Goal: Go to known website: Go to known website

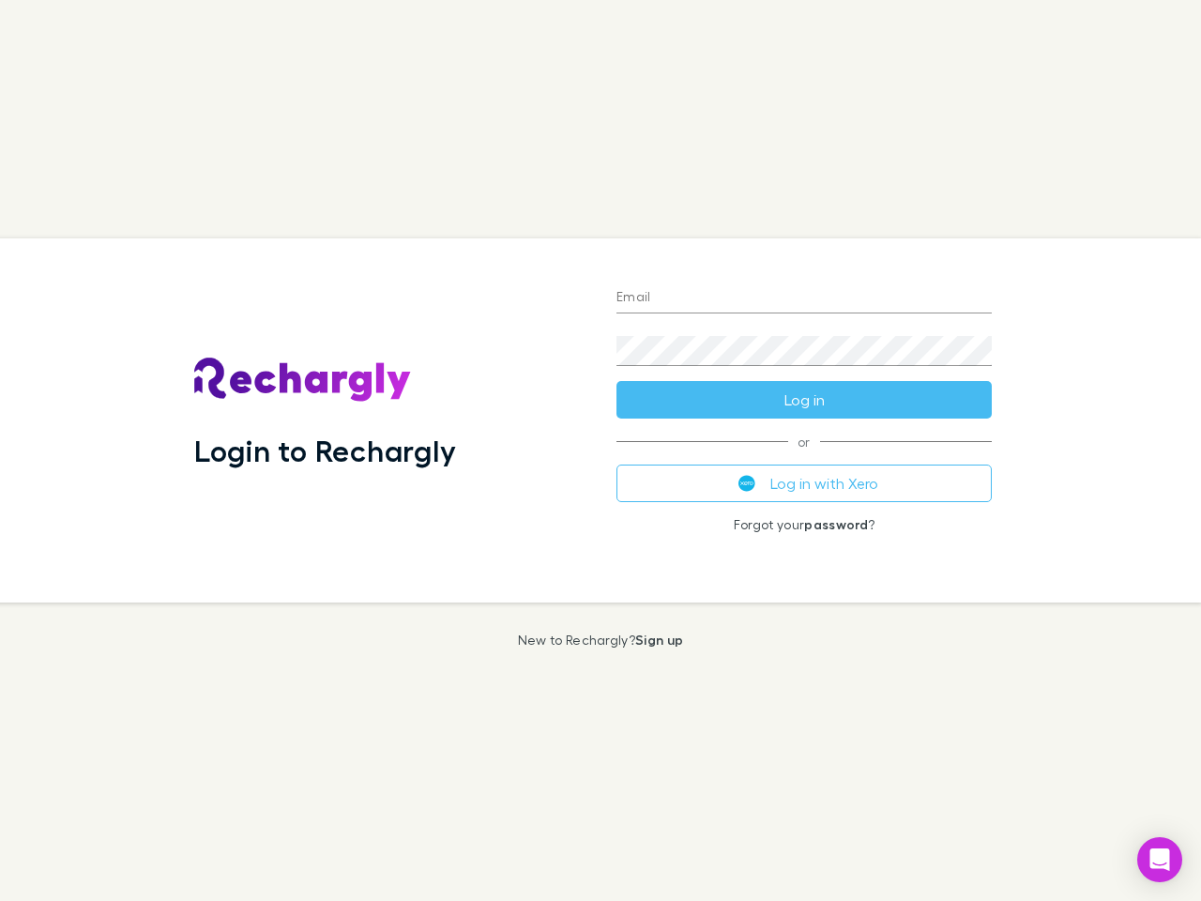
click at [601, 450] on div "Login to Rechargly" at bounding box center [390, 420] width 422 height 364
click at [804, 298] on input "Email" at bounding box center [804, 298] width 375 height 30
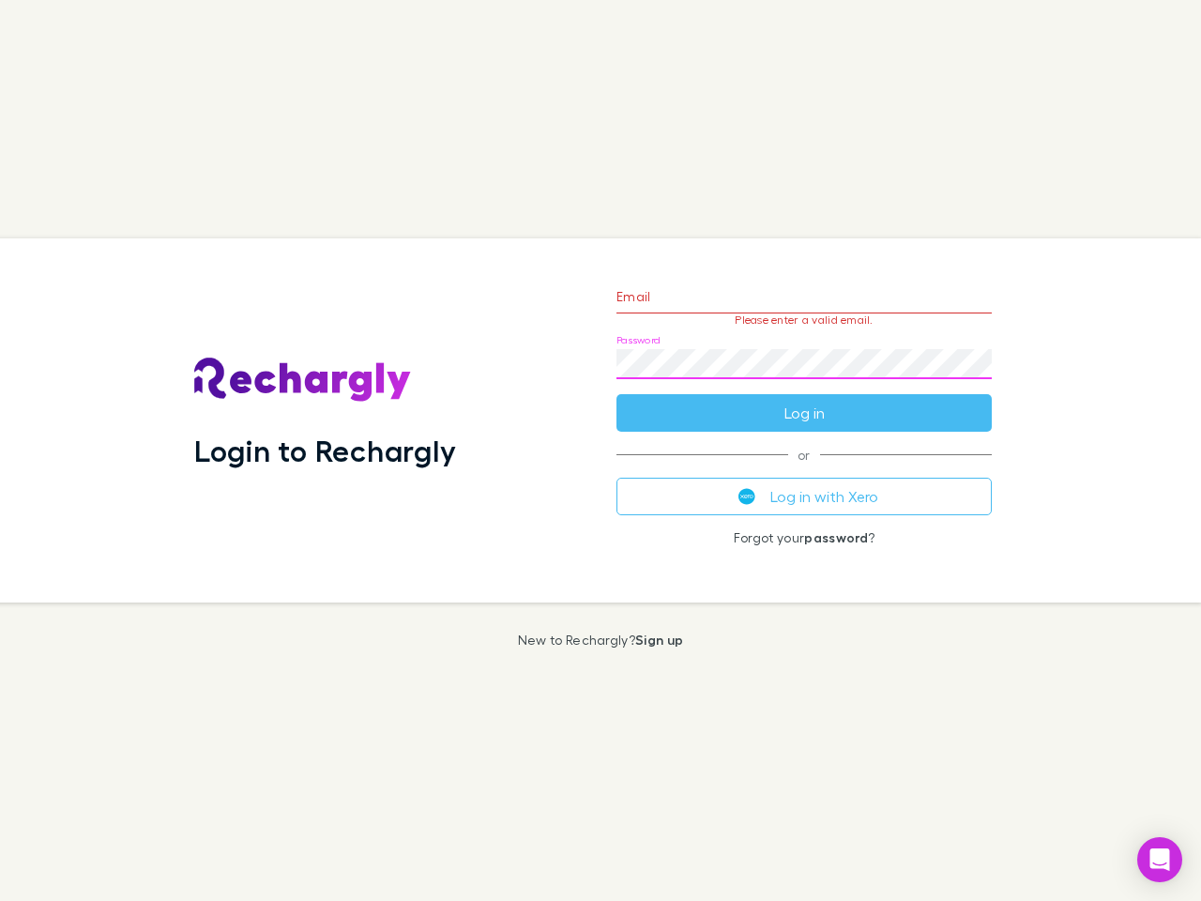
click at [804, 400] on form "Email Please enter a valid email. Password Log in" at bounding box center [804, 349] width 375 height 163
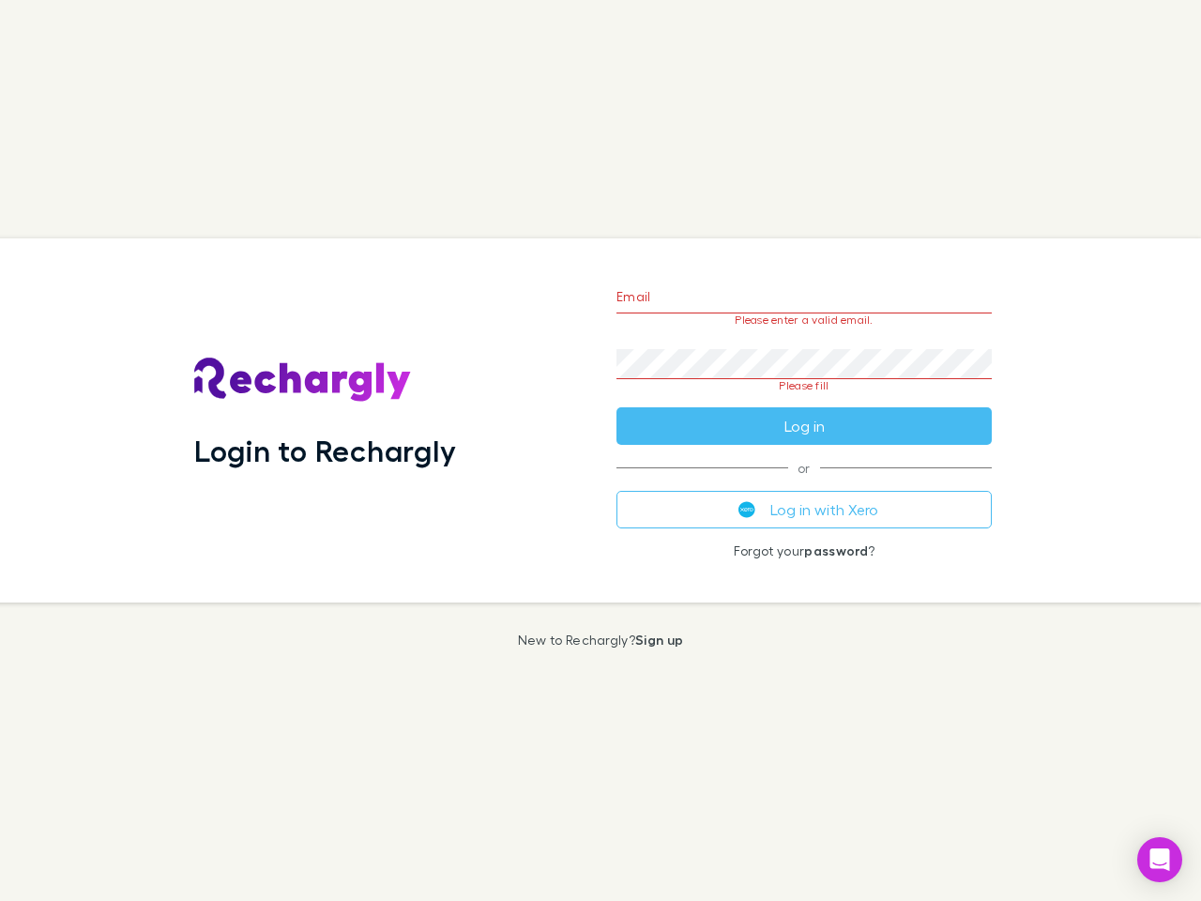
click at [804, 483] on div "Email Please enter a valid email. Password Please fill Log in or Log in with Xe…" at bounding box center [804, 420] width 405 height 364
click at [1160, 860] on icon "Open Intercom Messenger" at bounding box center [1160, 859] width 20 height 23
